Goal: Transaction & Acquisition: Book appointment/travel/reservation

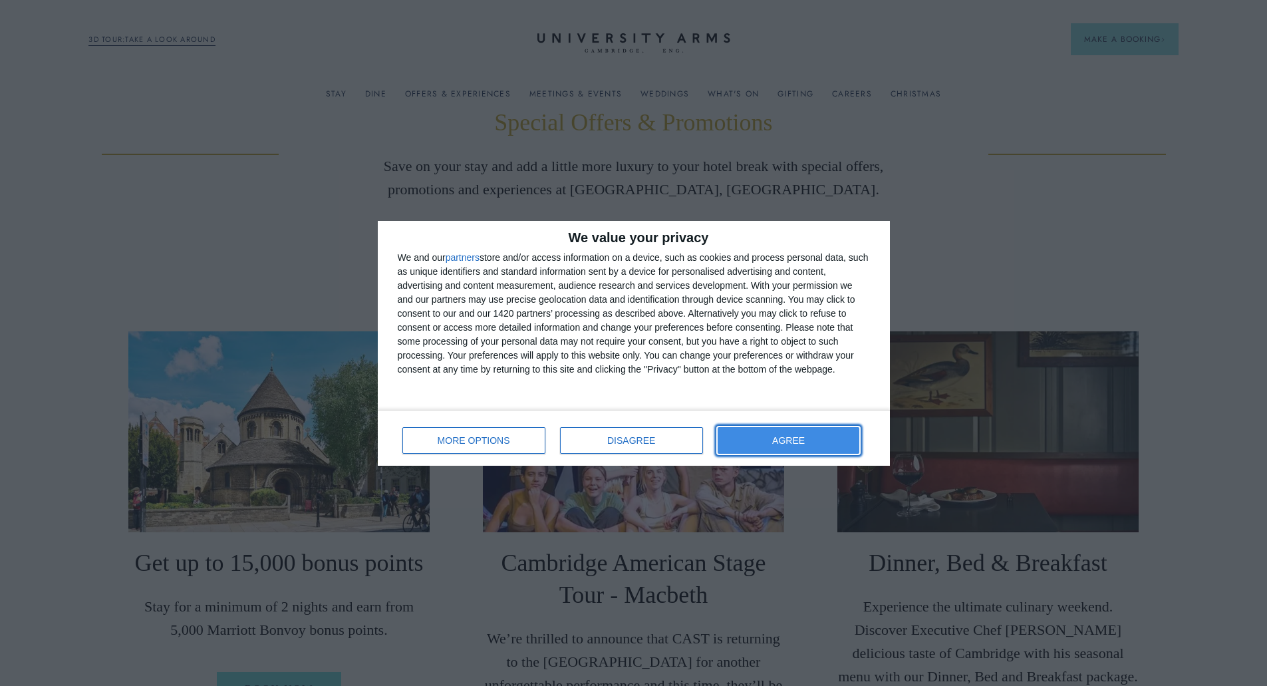
click at [762, 436] on button "AGREE" at bounding box center [789, 440] width 142 height 27
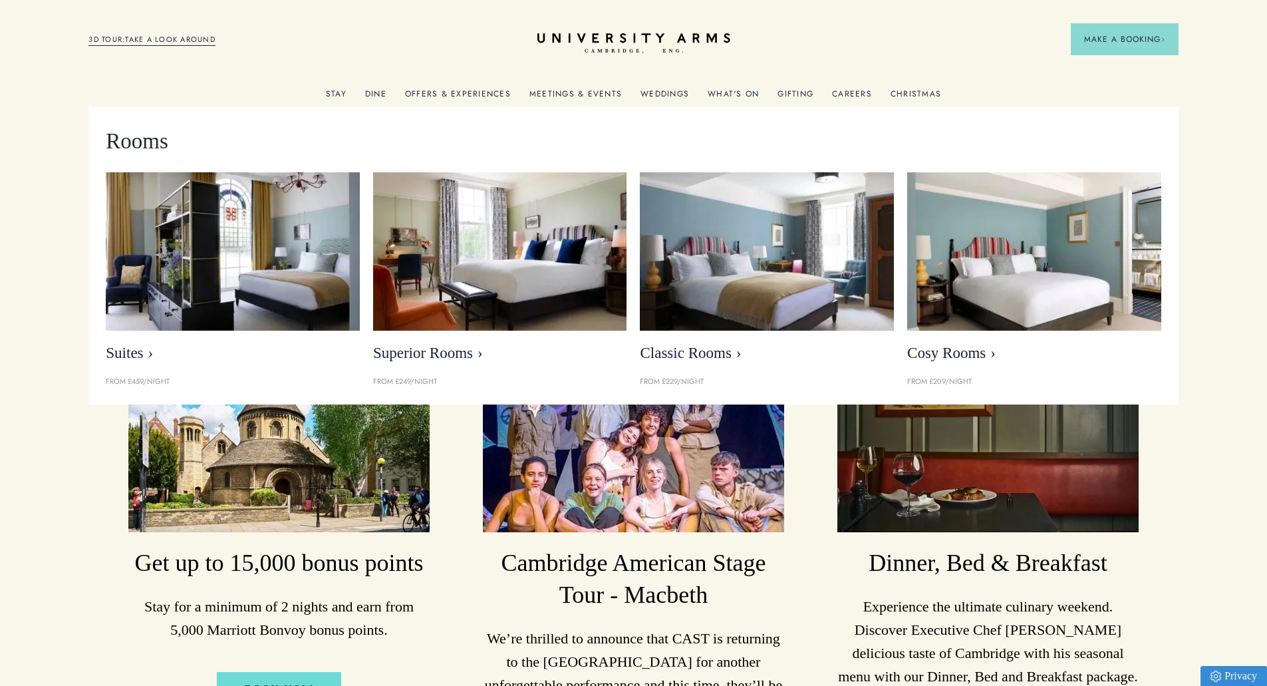
click at [333, 93] on link "Stay" at bounding box center [336, 97] width 21 height 17
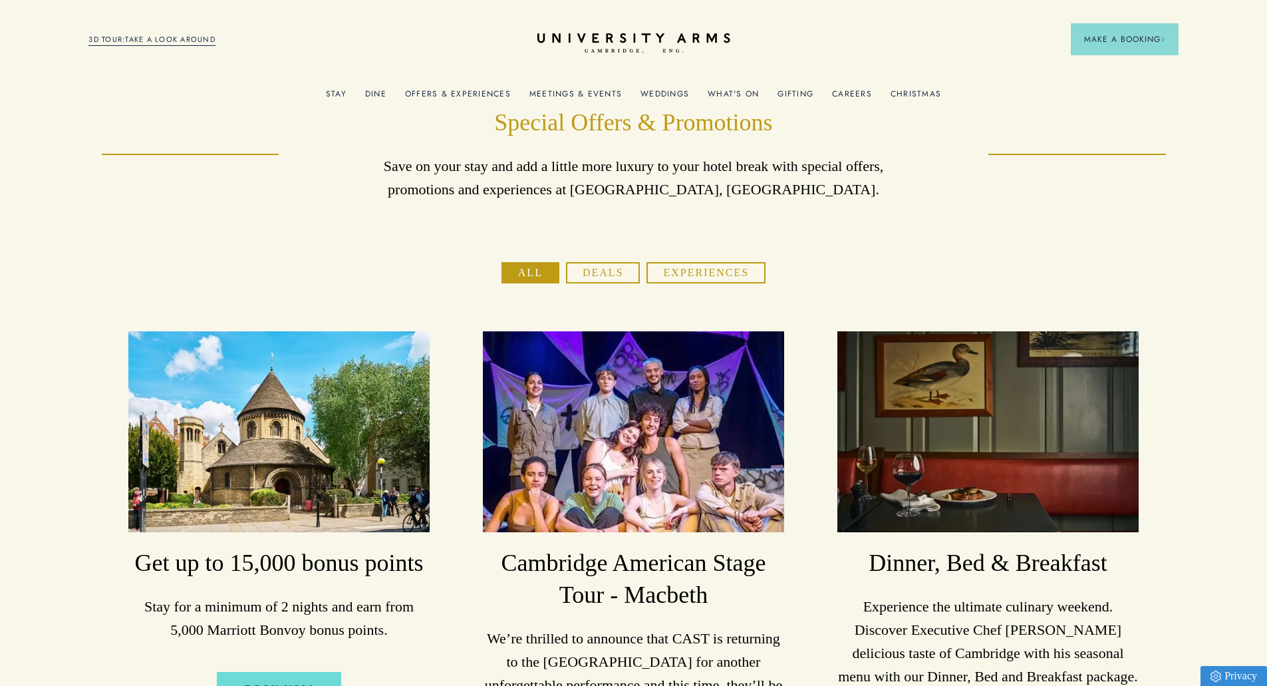
click at [613, 276] on button "Deals" at bounding box center [603, 272] width 74 height 21
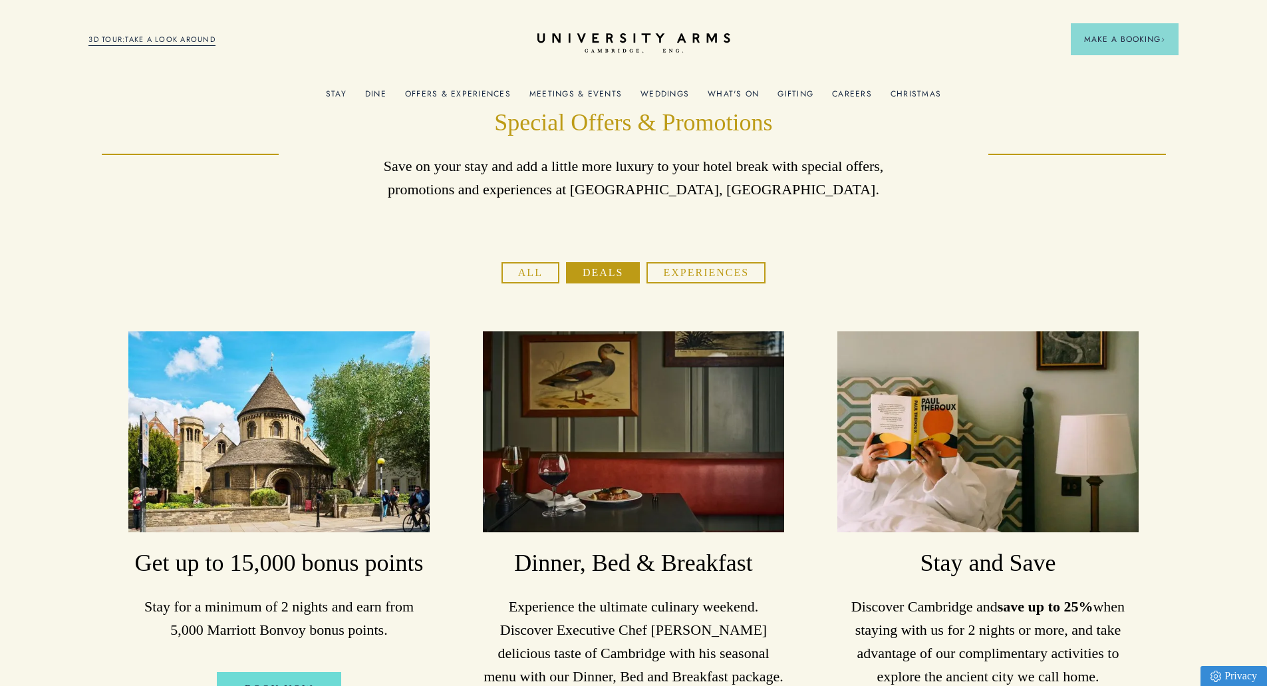
click at [612, 272] on button "Deals" at bounding box center [603, 272] width 74 height 21
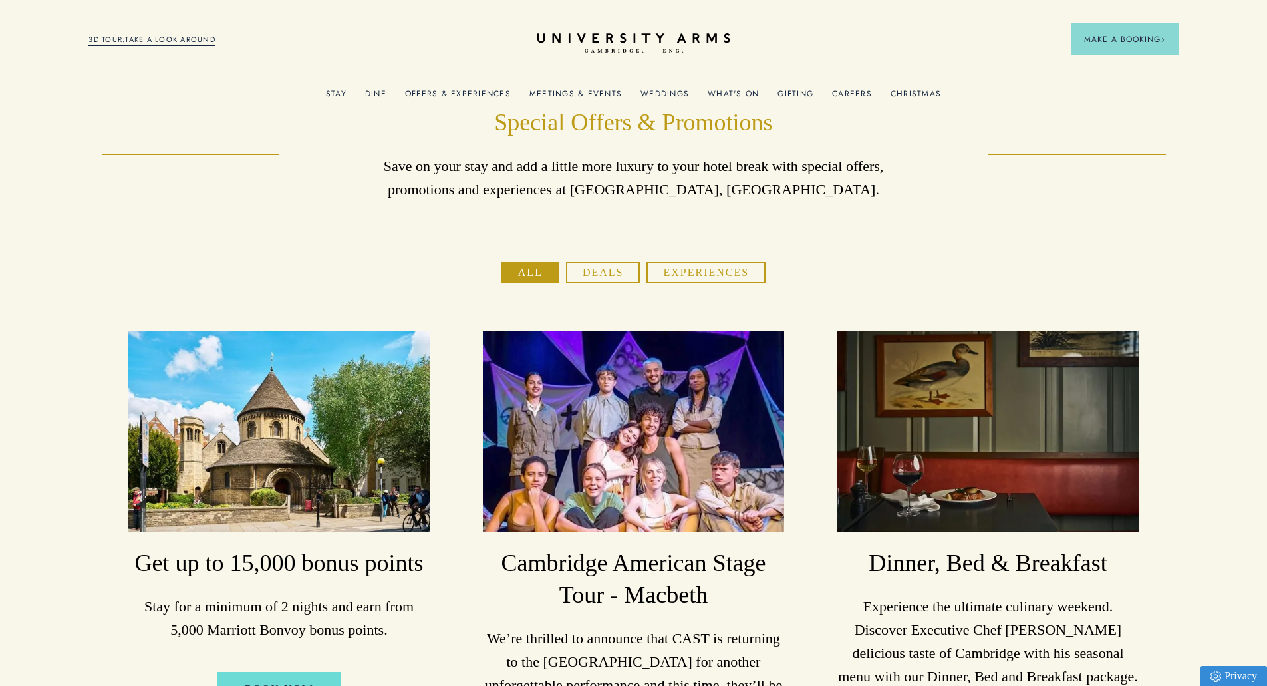
click at [612, 272] on button "Deals" at bounding box center [603, 272] width 74 height 21
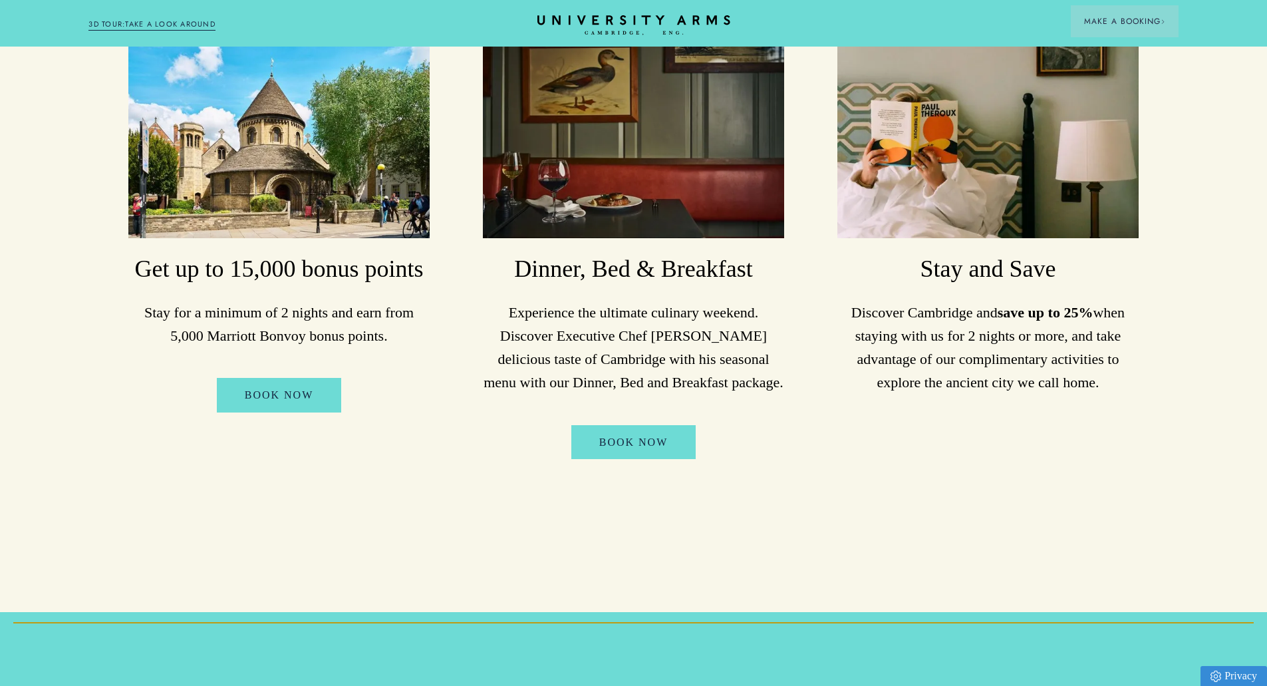
scroll to position [333, 0]
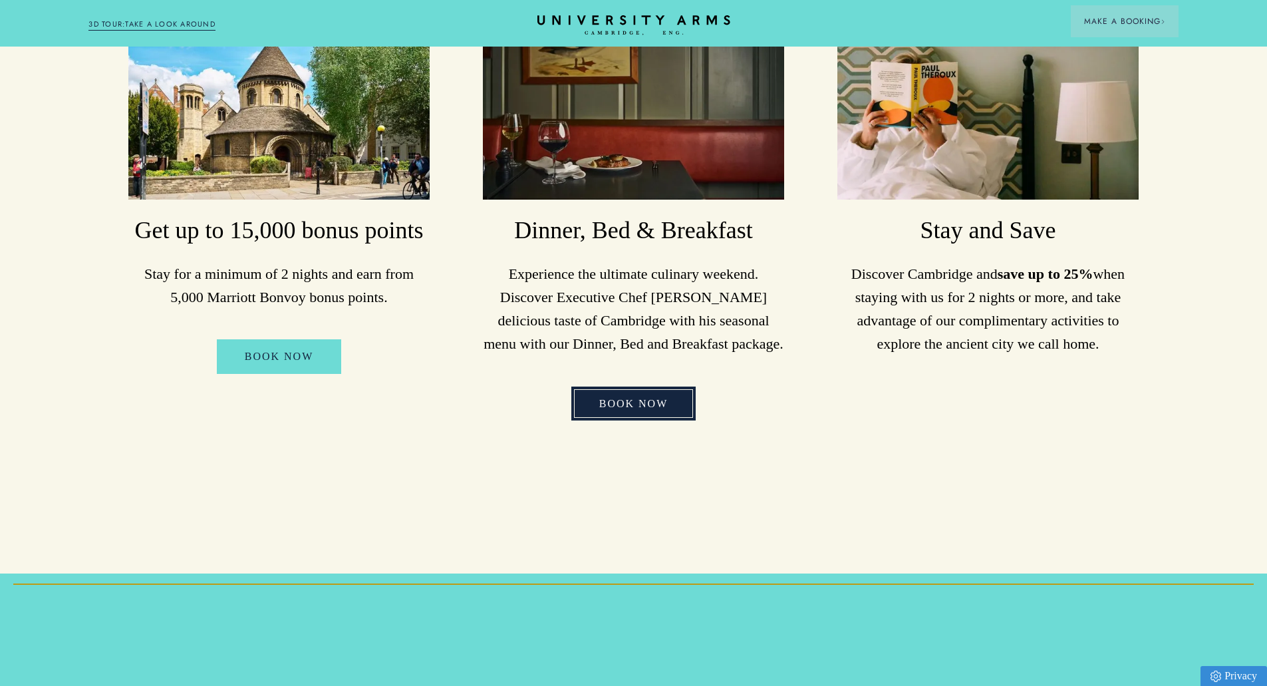
click at [627, 408] on link "Book Now" at bounding box center [633, 403] width 125 height 35
